Goal: Check status: Check status

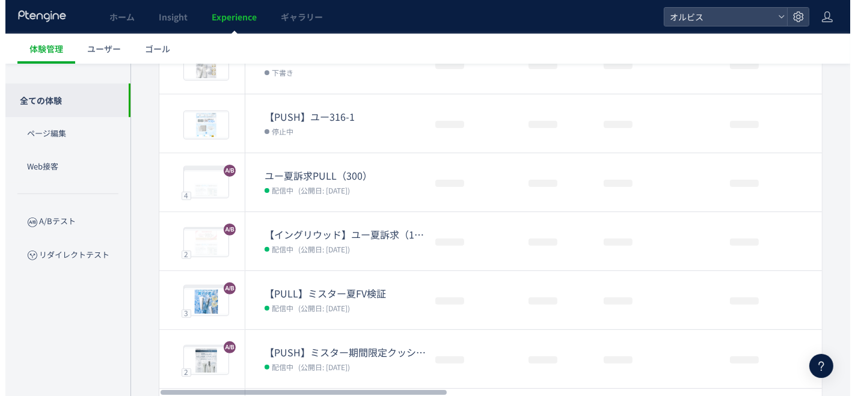
scroll to position [405, 0]
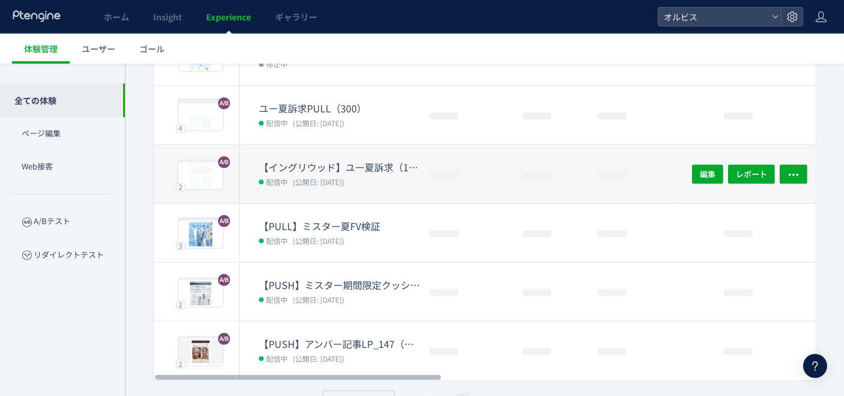
click at [337, 164] on dt "【イングリウッド】ユー夏訴求（162）" at bounding box center [339, 167] width 161 height 14
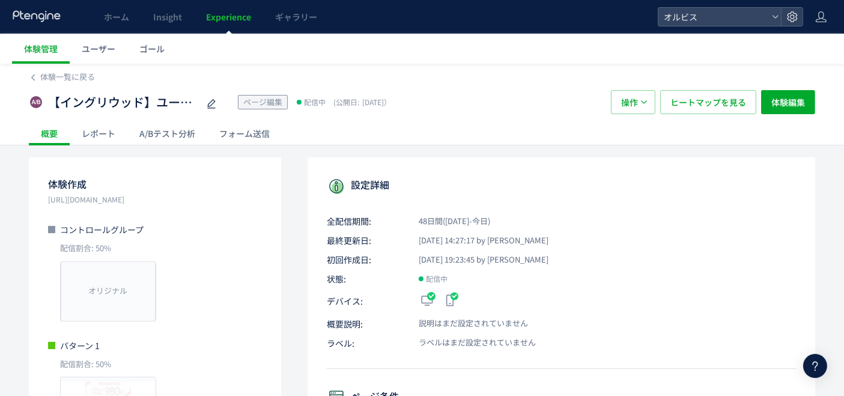
click at [166, 135] on div "A/Bテスト分析" at bounding box center [167, 133] width 80 height 24
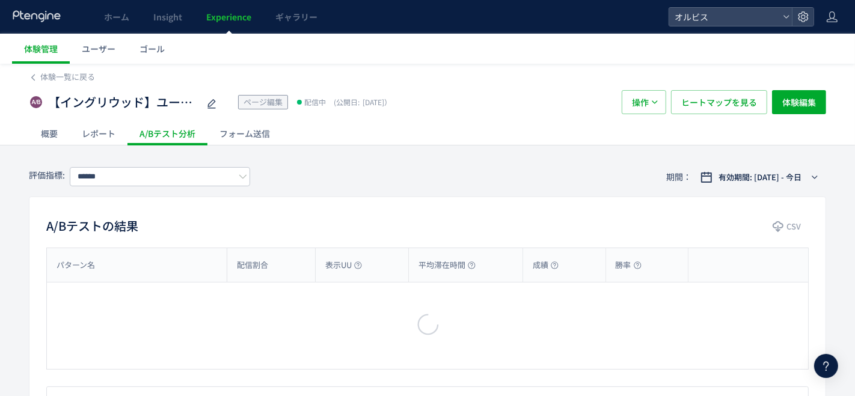
type input "**"
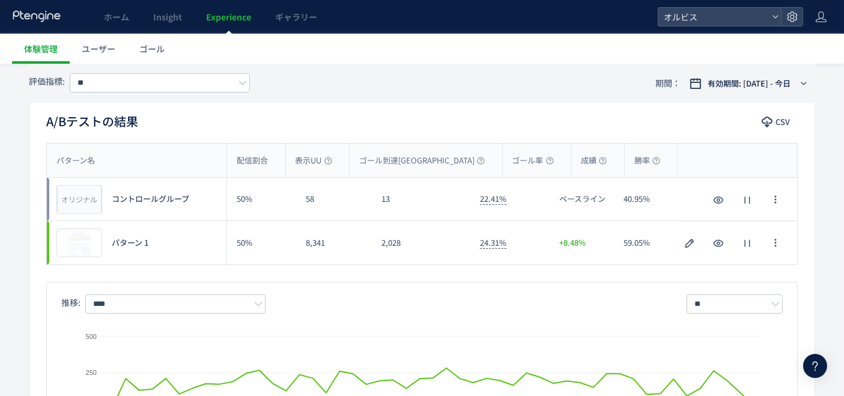
scroll to position [120, 0]
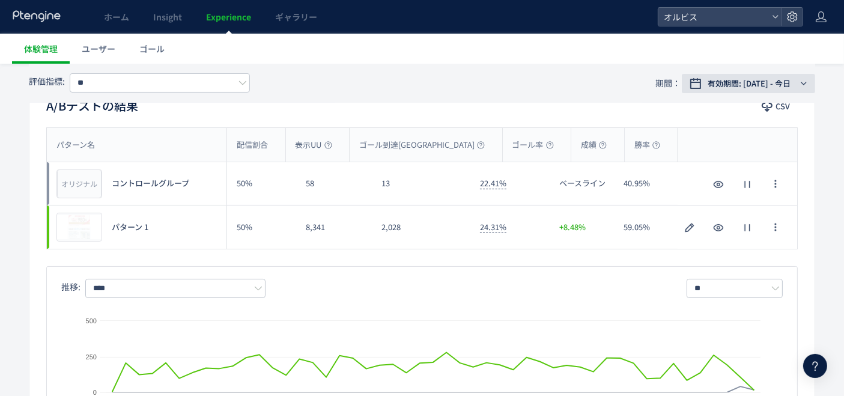
click at [708, 84] on span "有効期間: [DATE] - 今日" at bounding box center [749, 84] width 83 height 12
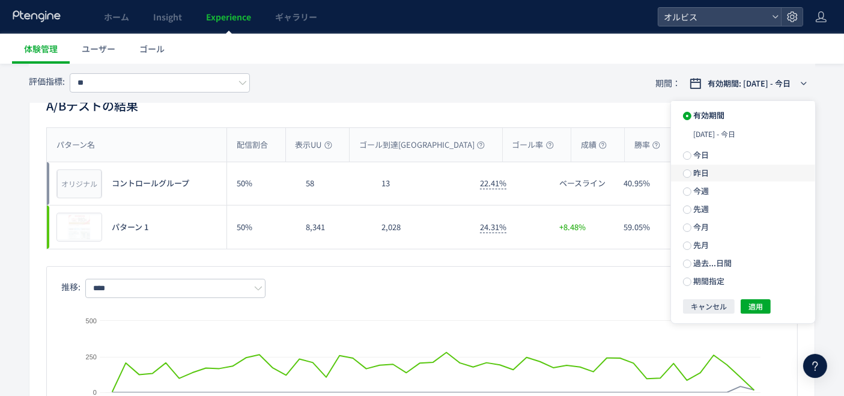
click at [706, 173] on span "昨日" at bounding box center [701, 172] width 18 height 11
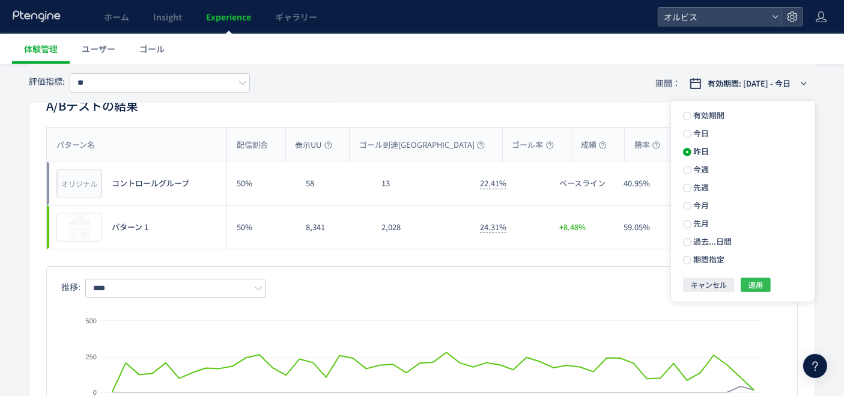
click at [751, 285] on span "適用" at bounding box center [756, 285] width 14 height 14
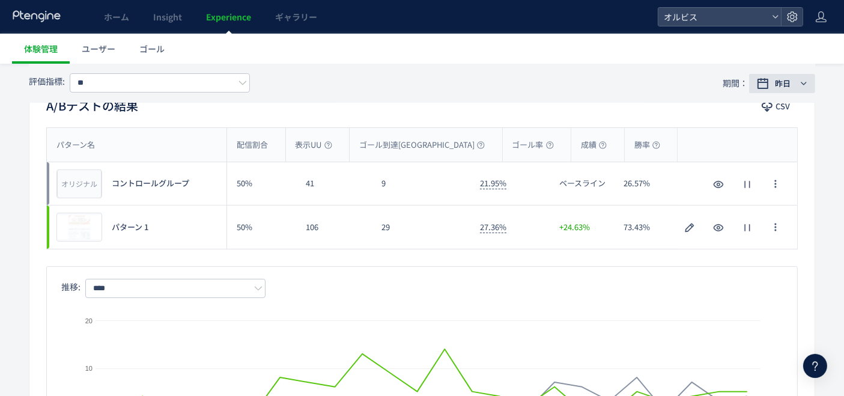
click at [778, 88] on span "昨日" at bounding box center [783, 84] width 16 height 12
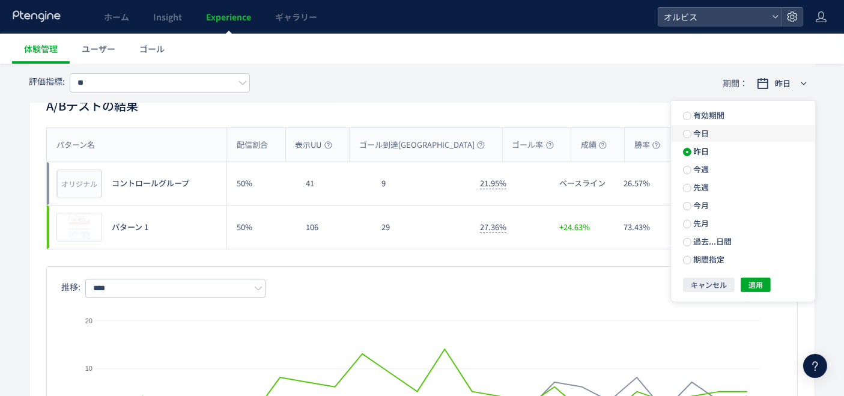
click at [724, 138] on label "今日" at bounding box center [743, 133] width 144 height 17
click at [762, 282] on span "適用" at bounding box center [756, 285] width 14 height 14
